Goal: Information Seeking & Learning: Learn about a topic

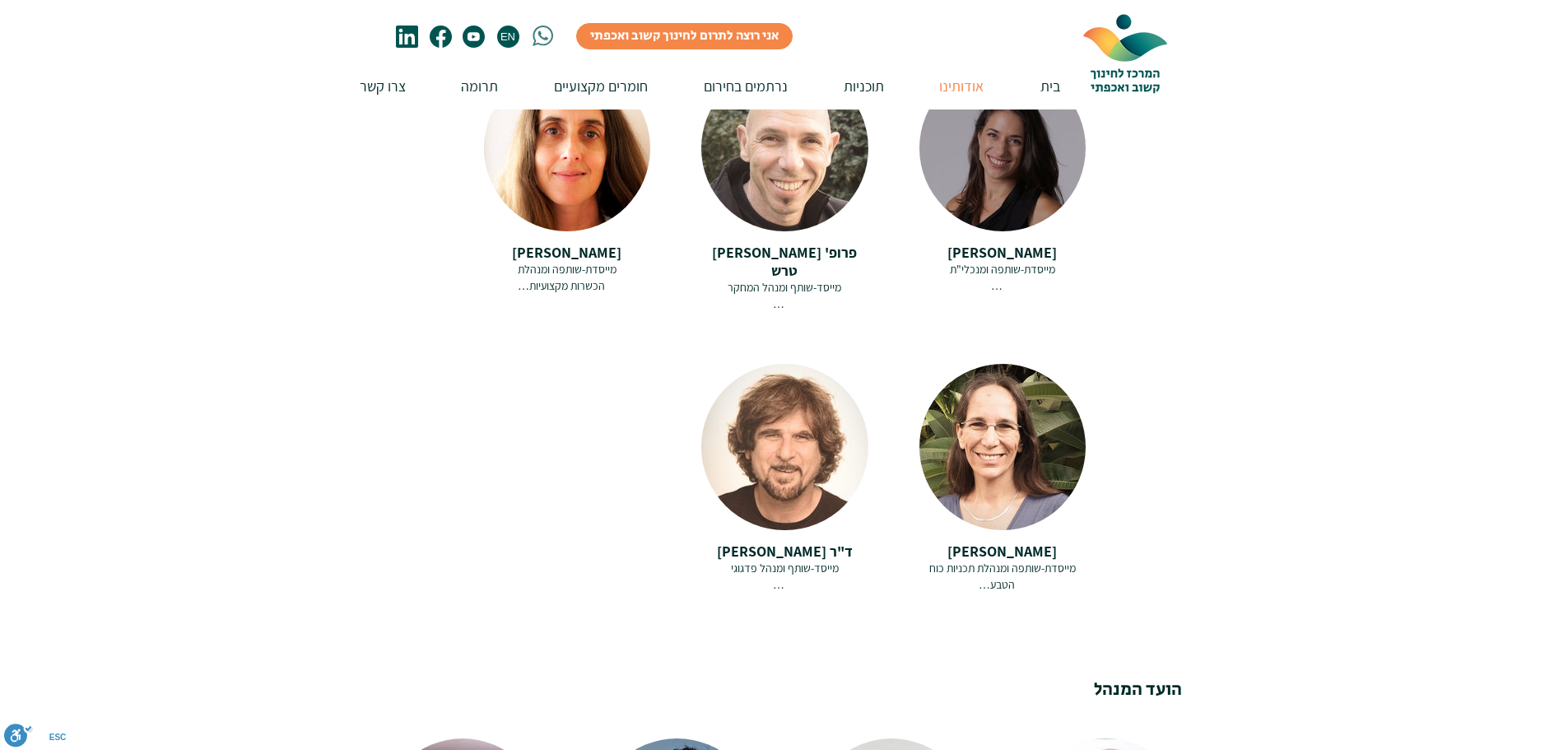
click at [1011, 266] on div "מייסדת-שותפה ומנכלי"ת [PERSON_NAME] היא יזמית חברתית, מייסדת-שותפה ומנכ"לית המר…" at bounding box center [1002, 278] width 167 height 32
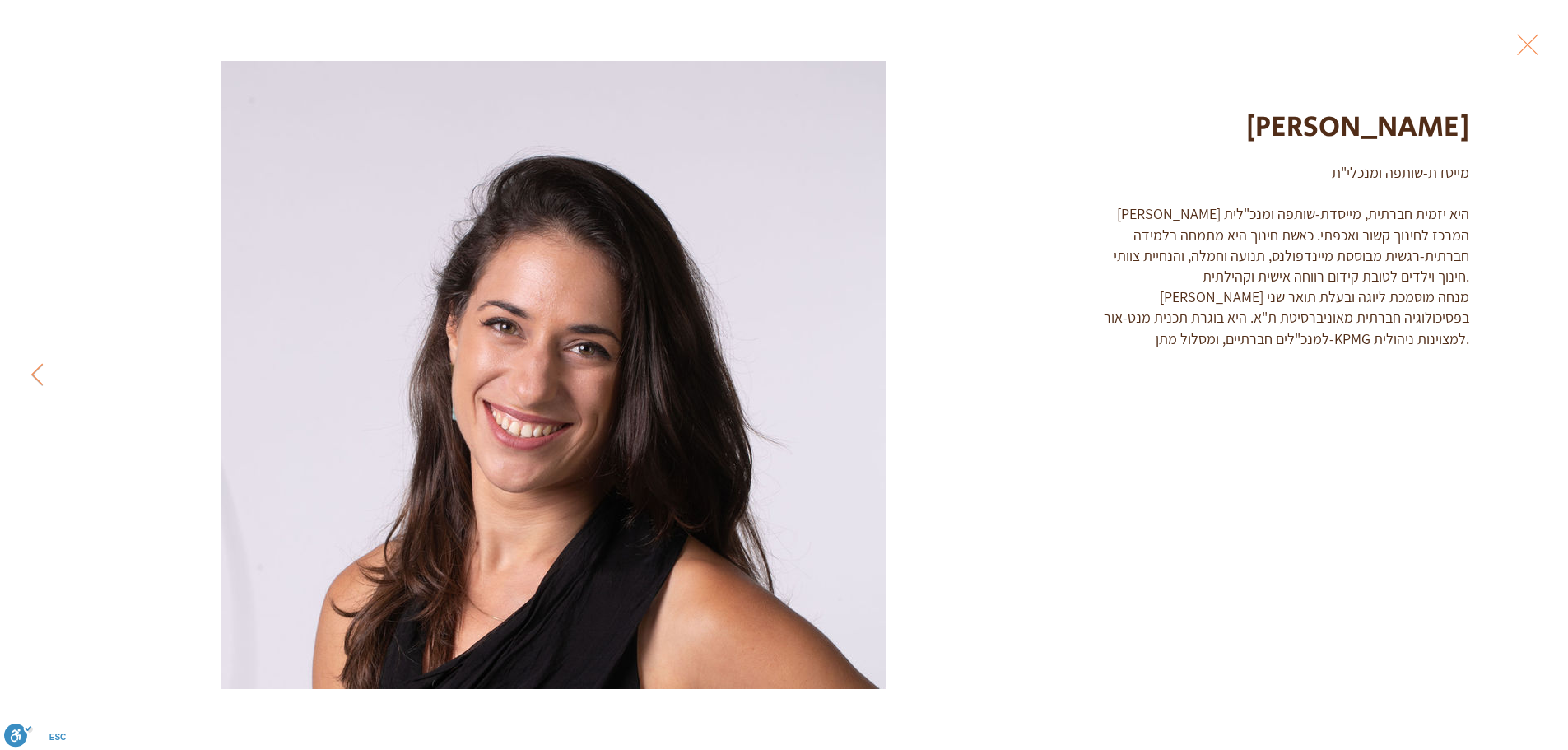
click at [1534, 44] on button "Exit expand mode" at bounding box center [1528, 42] width 31 height 36
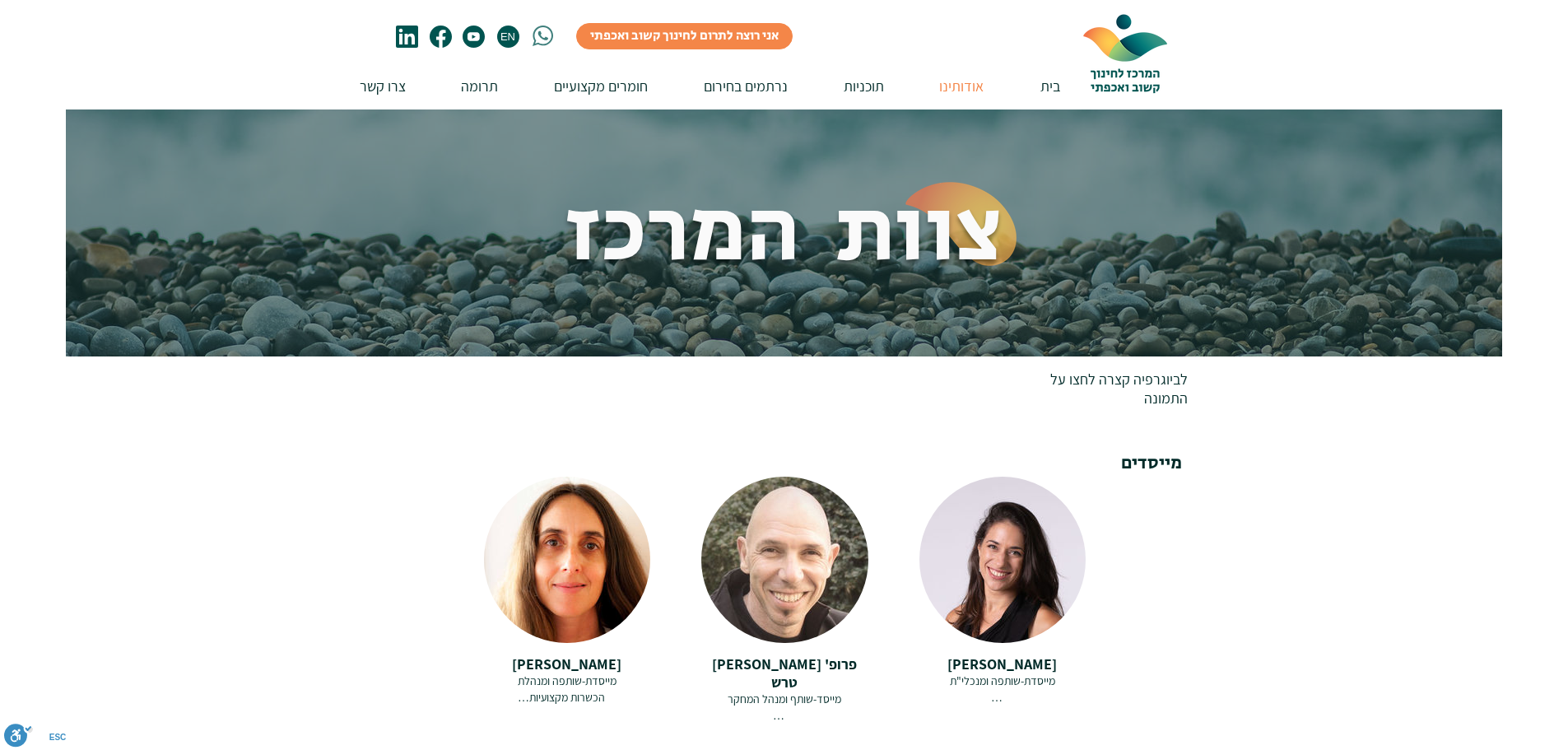
scroll to position [412, 0]
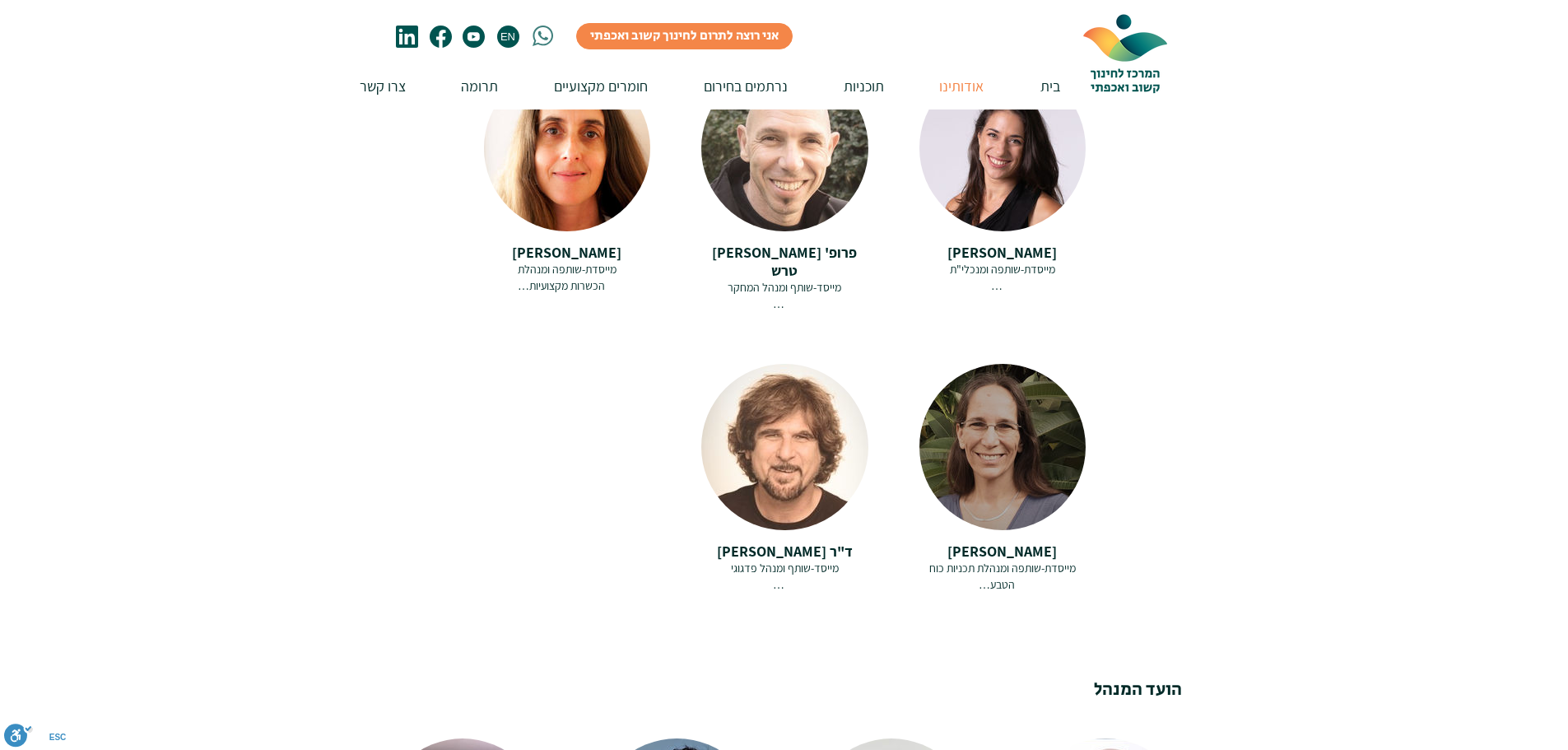
click at [1012, 561] on span "מייסדת-שותפה ומנהלת תכניות כוח הטבע" at bounding box center [1002, 577] width 146 height 31
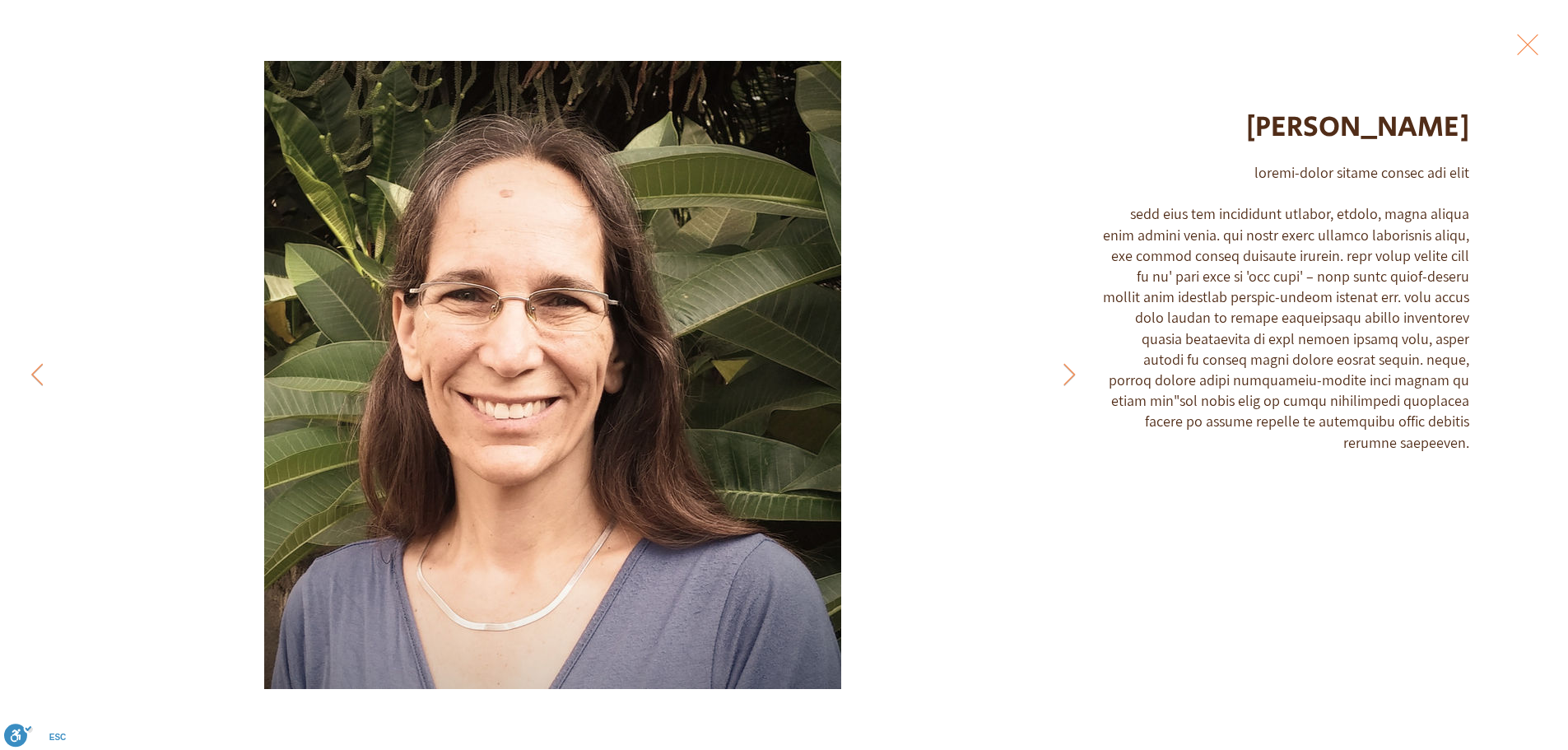
click at [1528, 38] on button "Exit expand mode" at bounding box center [1528, 42] width 31 height 36
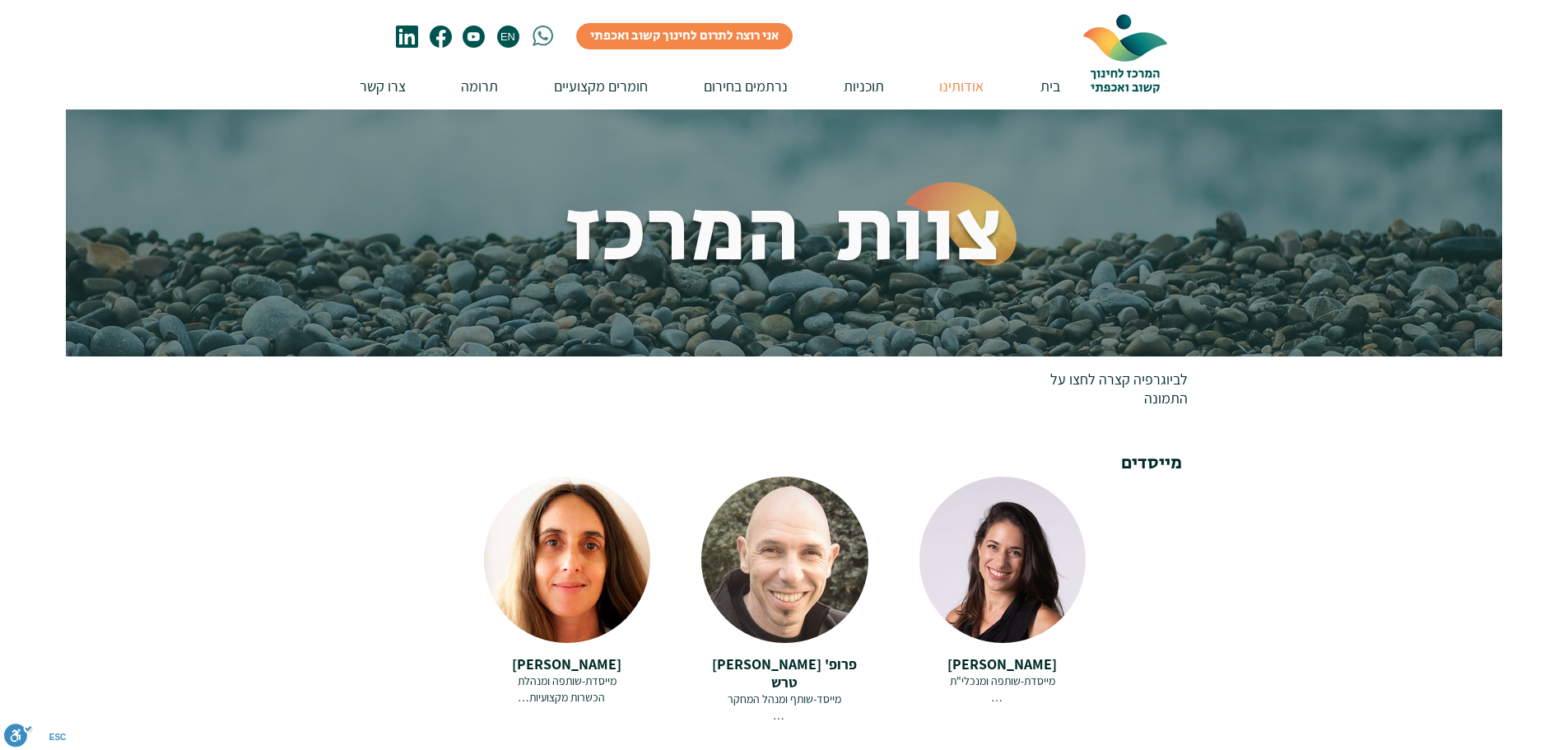
scroll to position [412, 0]
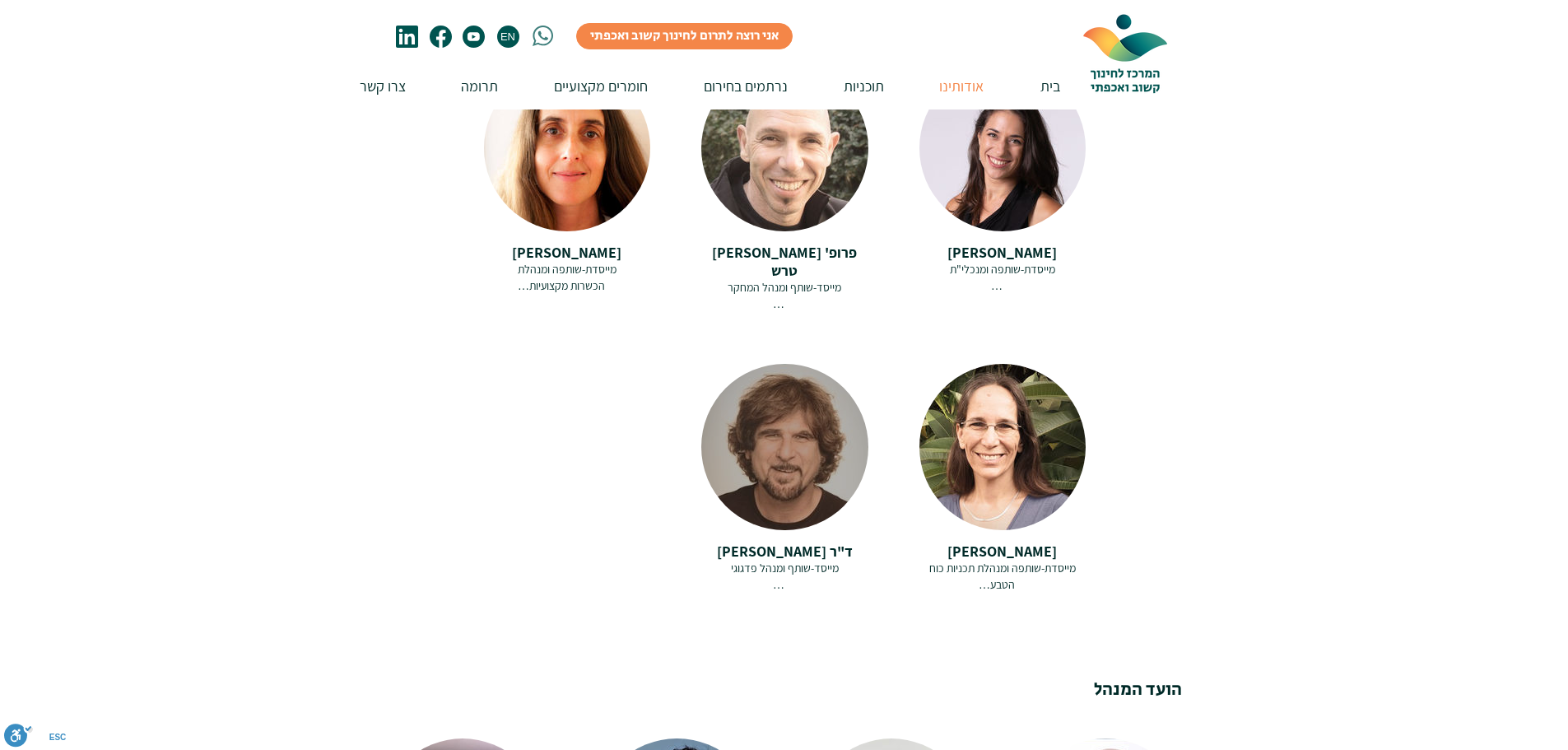
click at [762, 542] on span "ד"ר [PERSON_NAME]" at bounding box center [784, 550] width 135 height 19
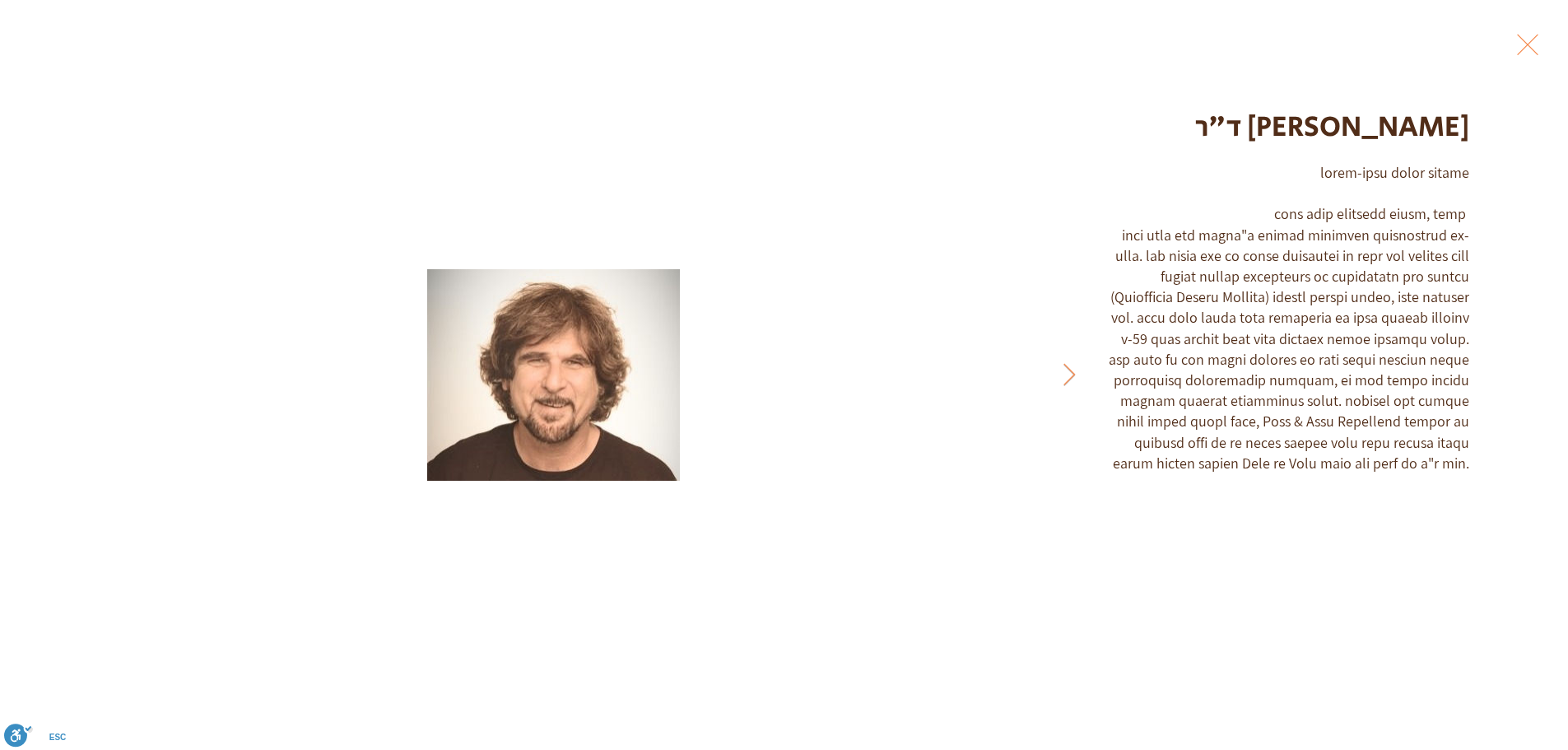
click at [1533, 36] on button "Exit expand mode" at bounding box center [1528, 42] width 31 height 36
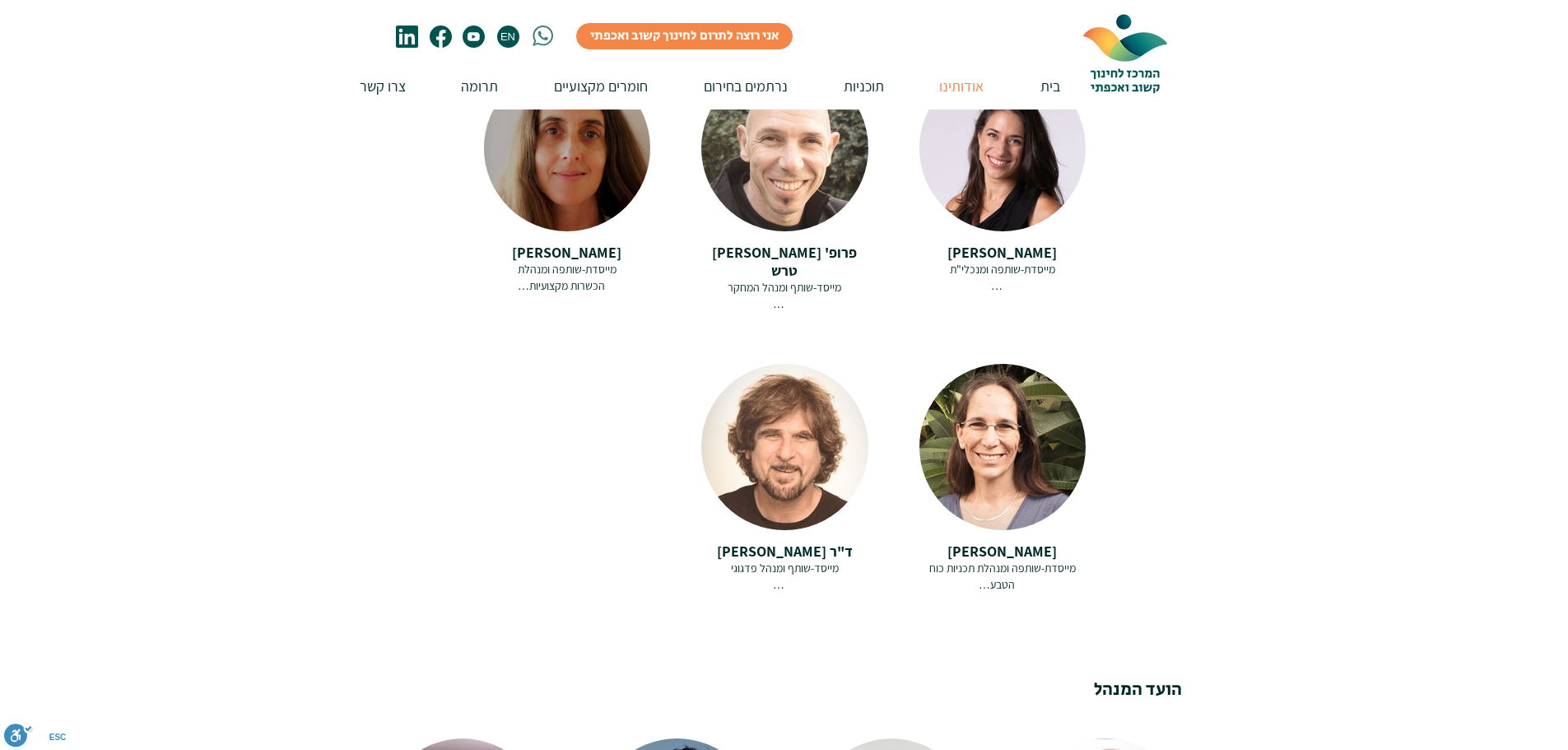
click at [599, 262] on span "מייסדת-שותפה ומנהלת" at bounding box center [567, 269] width 98 height 15
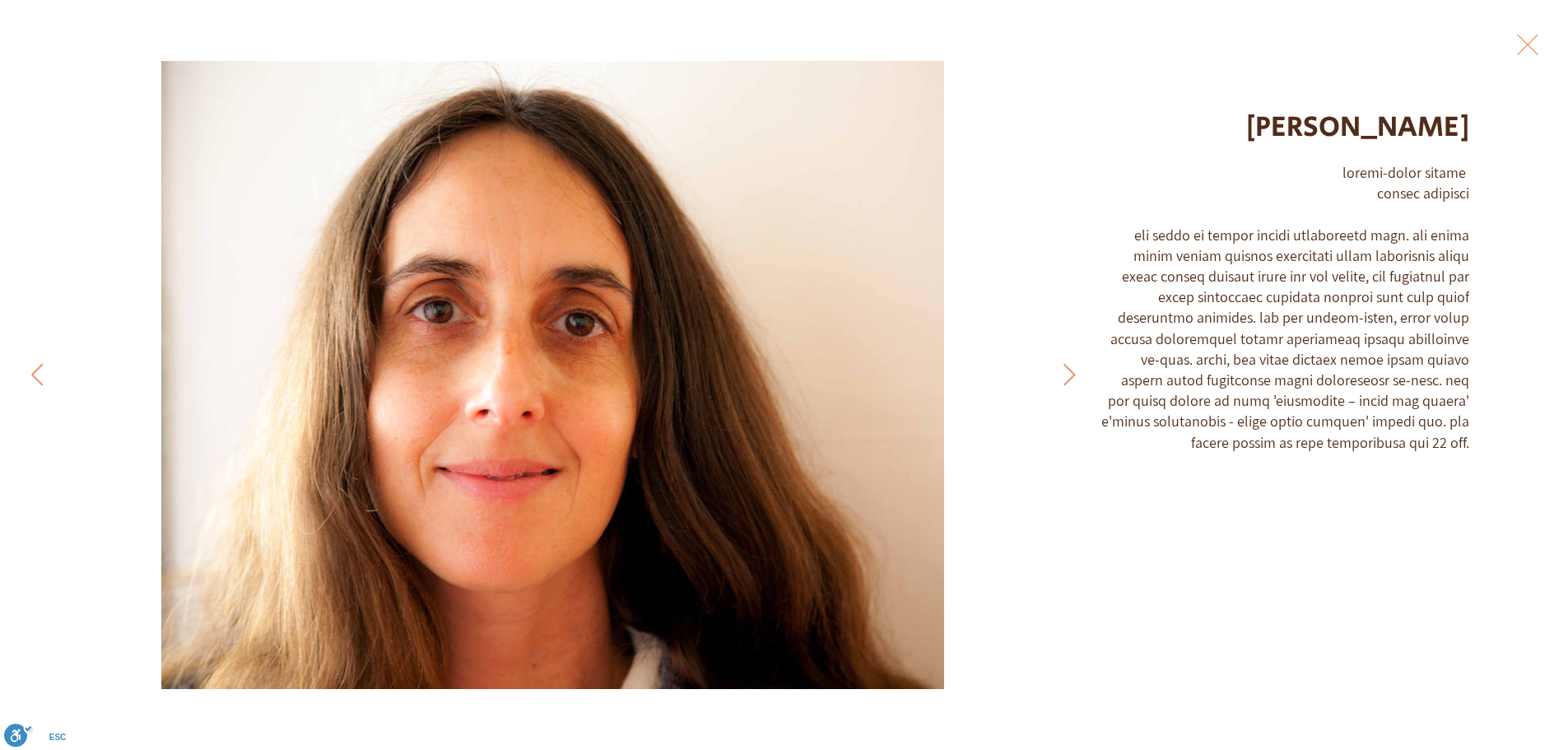
click at [1534, 47] on button "Exit expand mode" at bounding box center [1528, 42] width 31 height 36
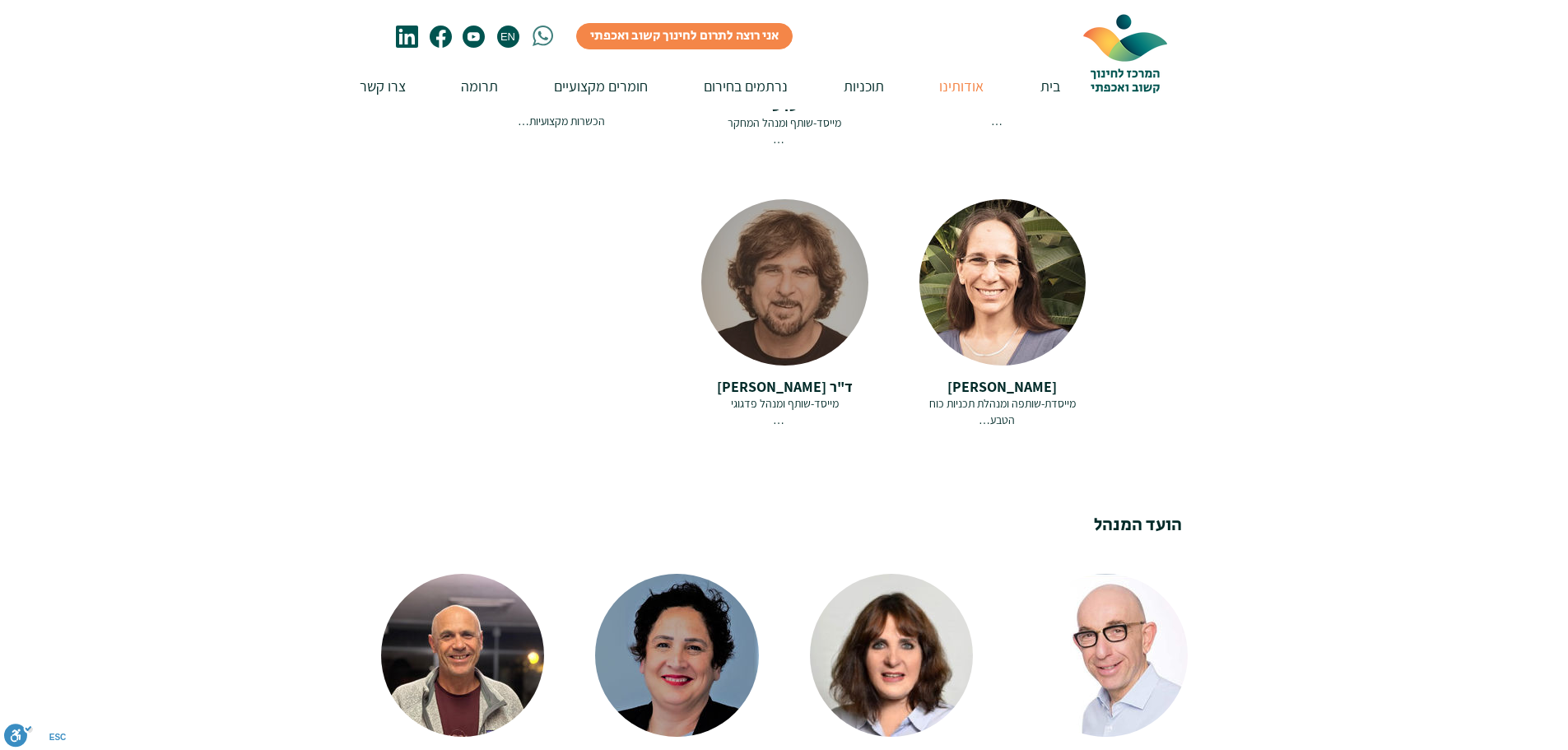
scroll to position [658, 0]
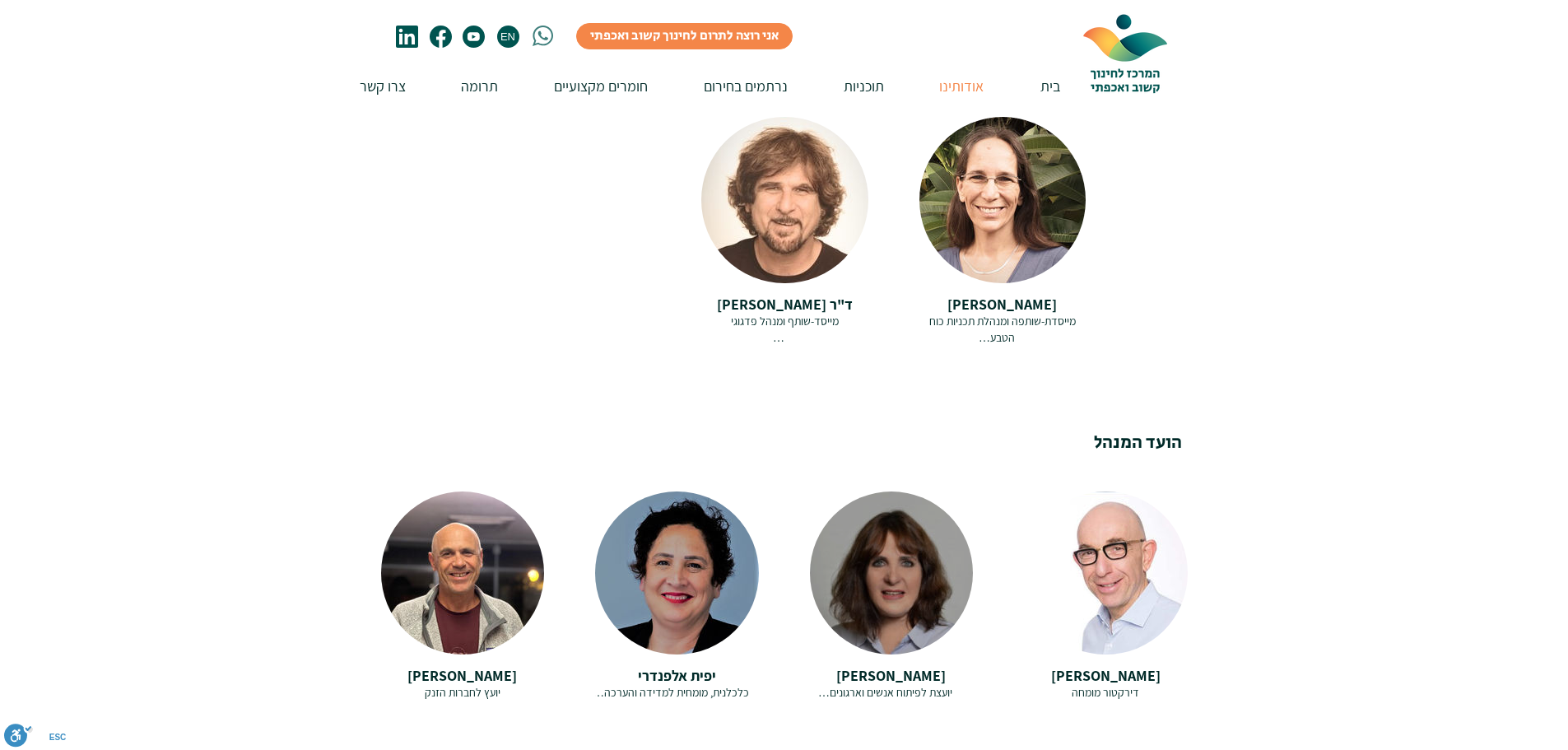
click at [895, 666] on span "[PERSON_NAME]" at bounding box center [891, 675] width 109 height 19
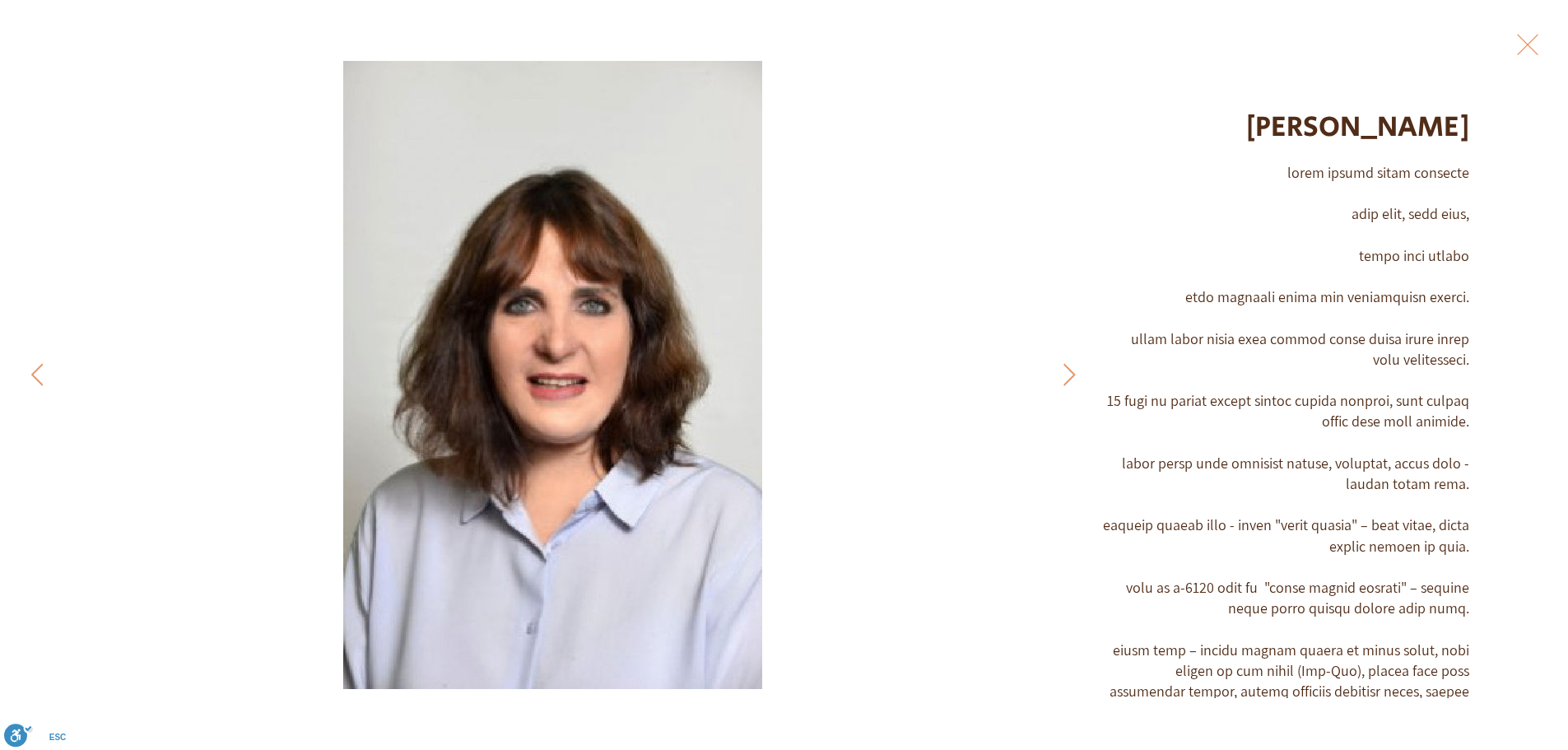
click at [1528, 51] on button "Exit expand mode" at bounding box center [1528, 42] width 31 height 36
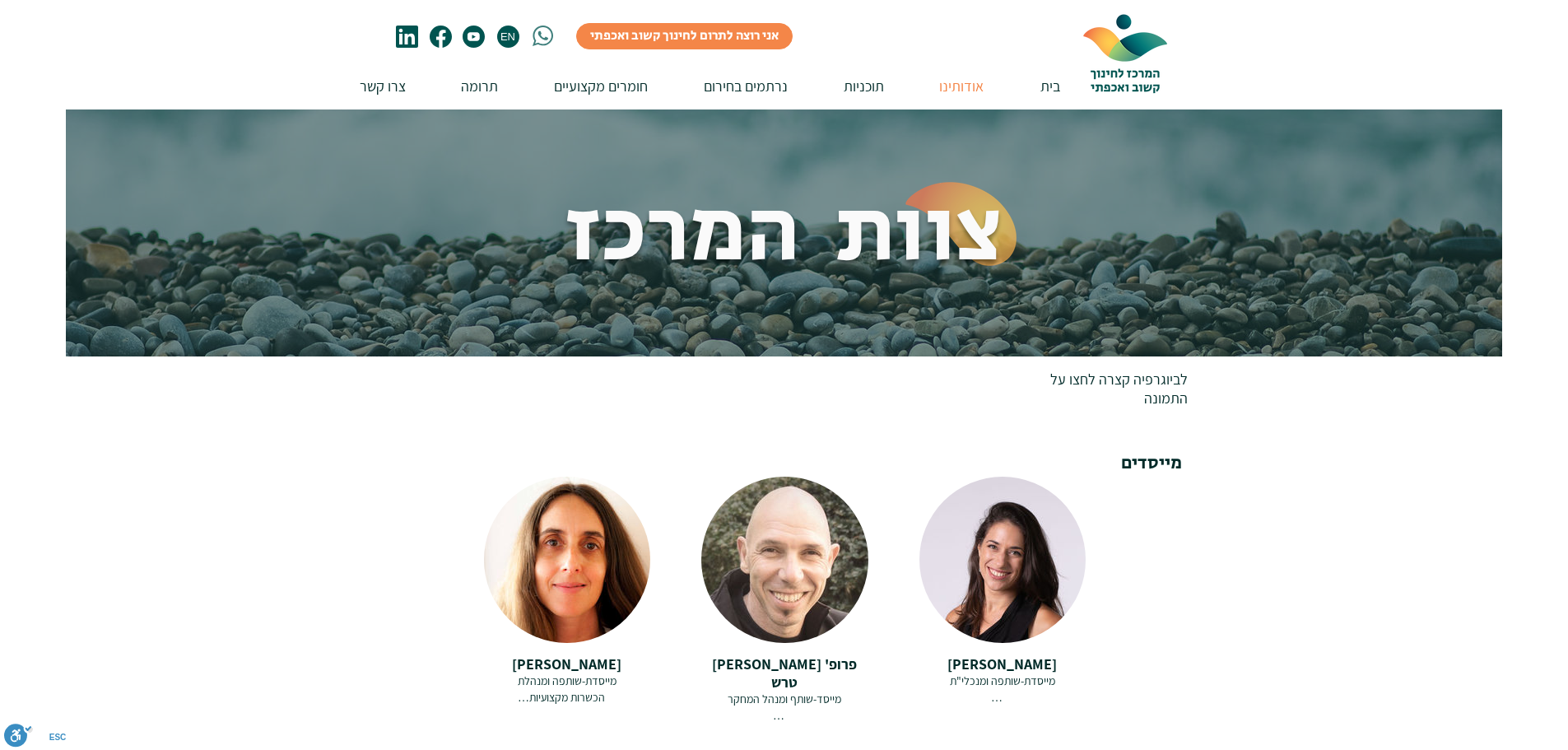
scroll to position [658, 0]
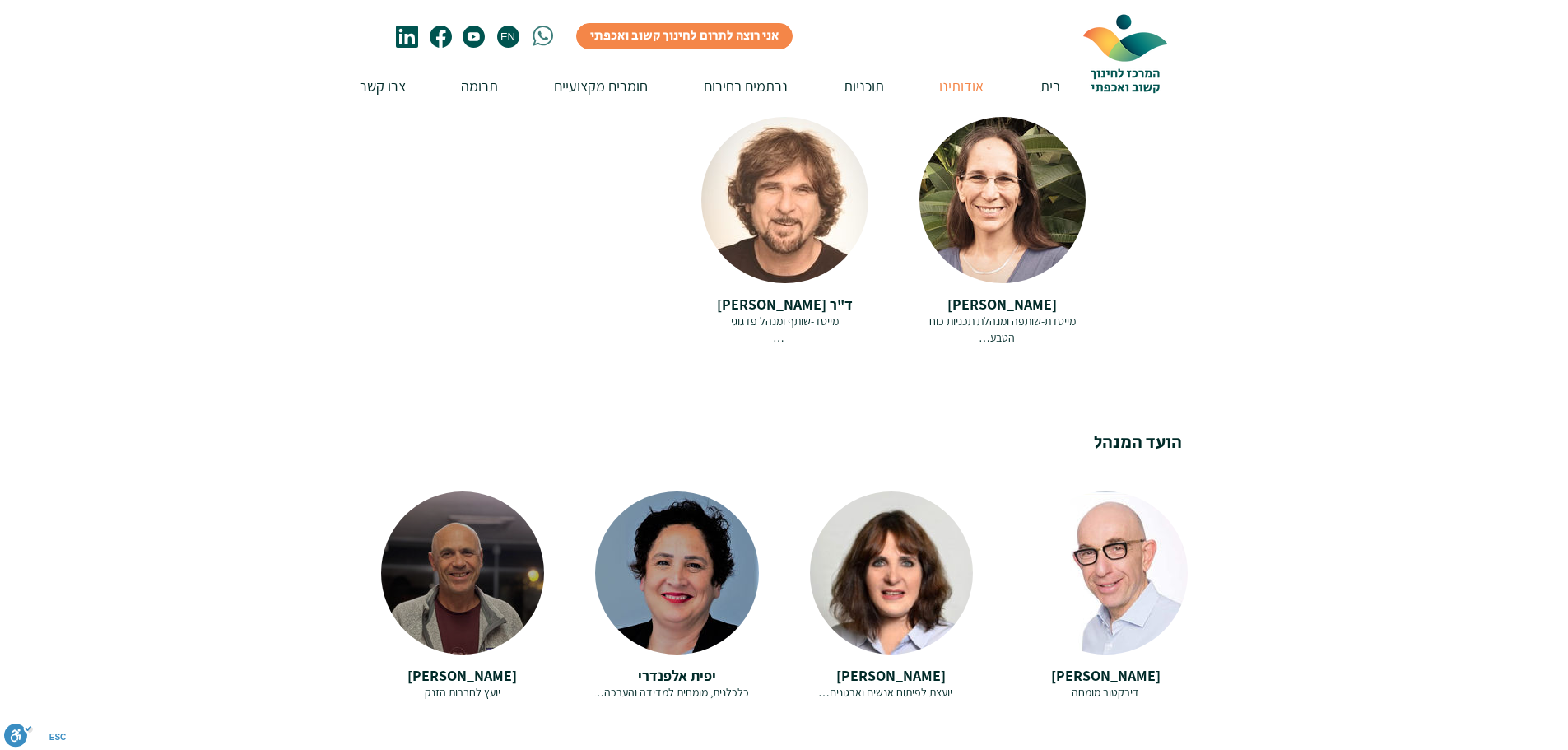
click at [434, 685] on span "יועץ לחברות הזנק" at bounding box center [463, 692] width 76 height 15
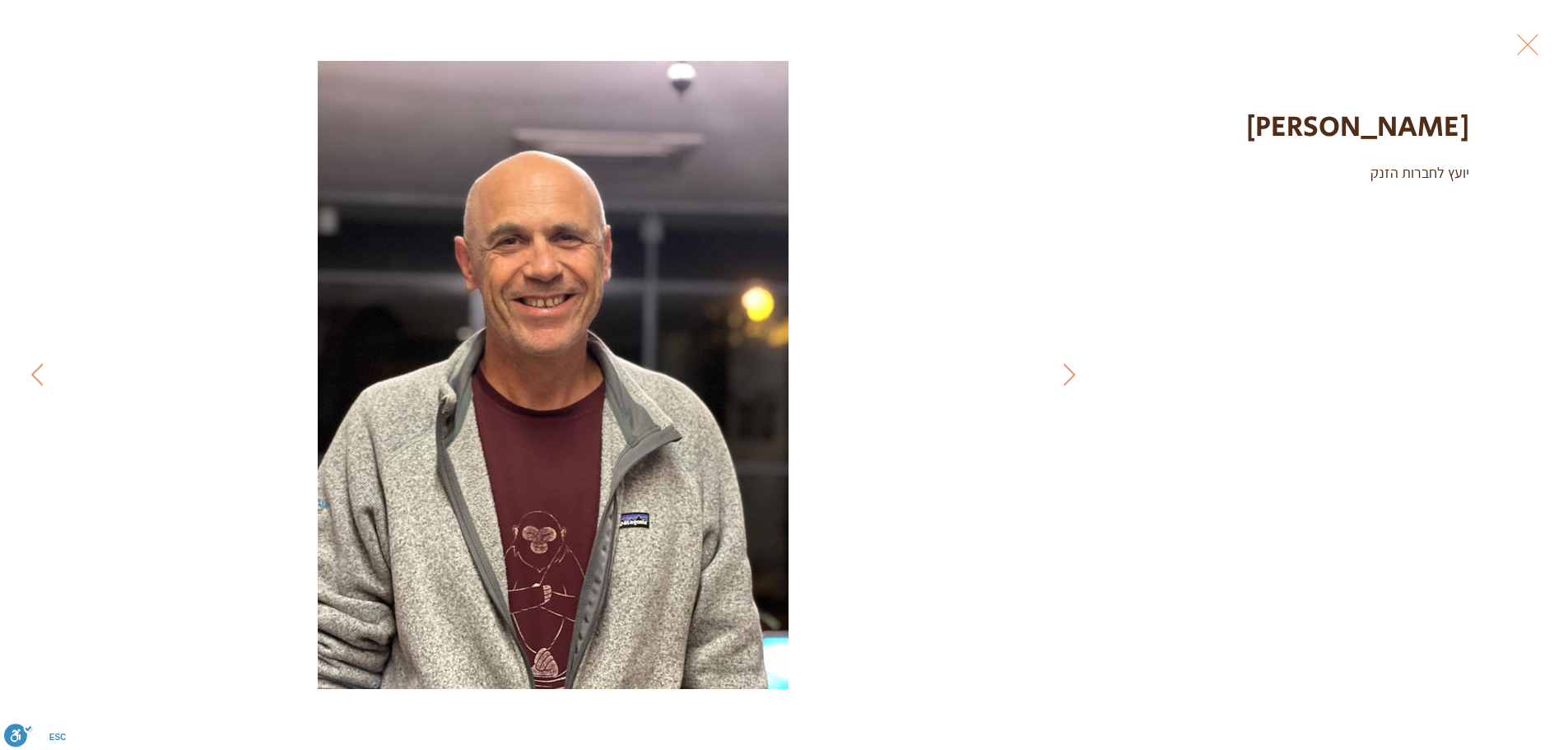
click at [1540, 51] on button "Exit expand mode" at bounding box center [1528, 42] width 31 height 36
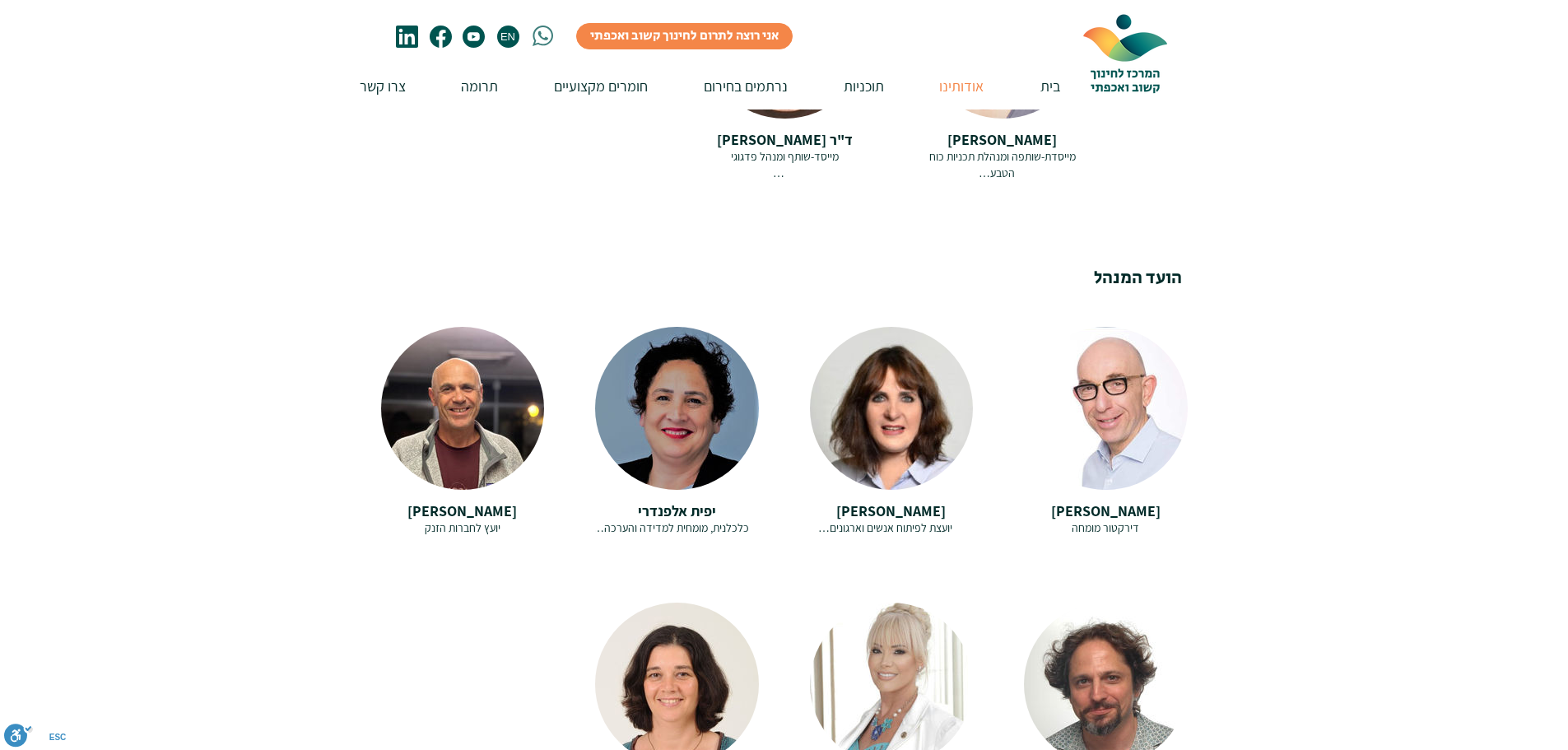
scroll to position [988, 0]
